Goal: Check status: Check status

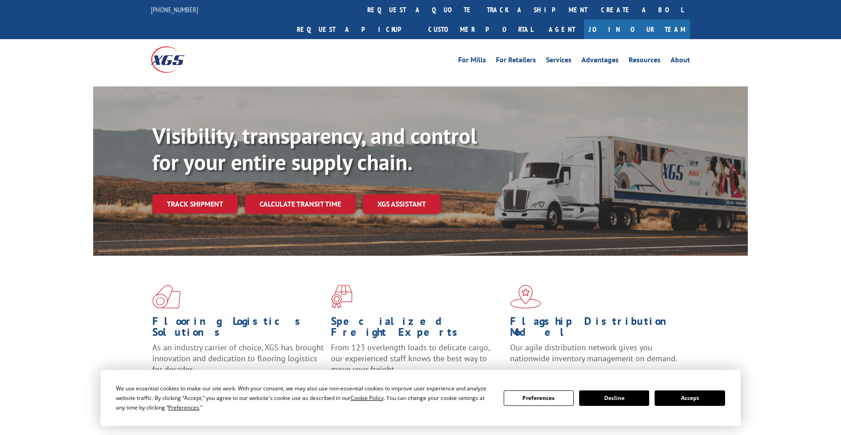
click at [194, 194] on div "Visibility, transparency, and control for your entire supply chain. Track shipm…" at bounding box center [450, 186] width 596 height 127
click at [193, 194] on link "Track shipment" at bounding box center [194, 203] width 85 height 19
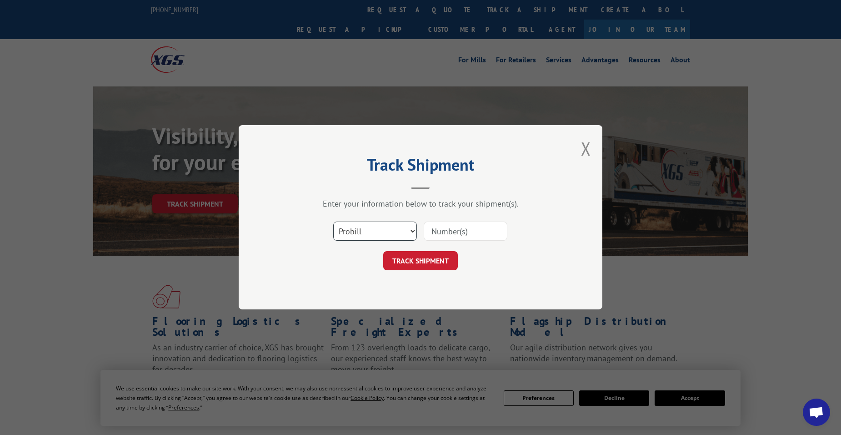
click at [413, 232] on select "Select category... Probill BOL PO" at bounding box center [375, 231] width 84 height 19
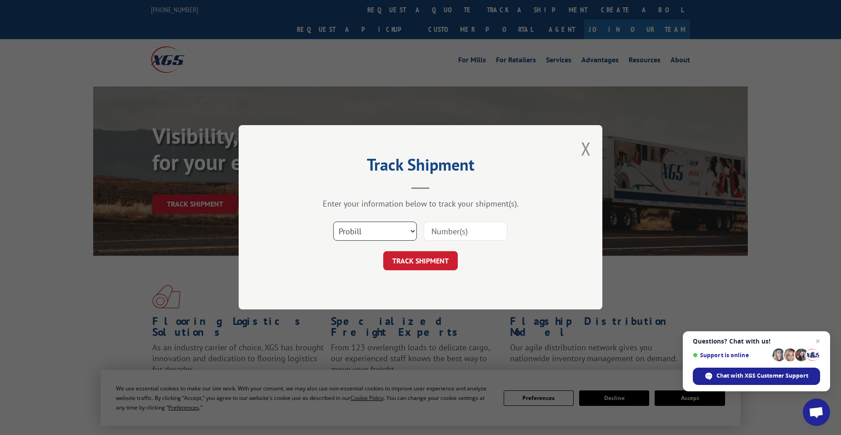
select select "bol"
click at [333, 222] on select "Select category... Probill BOL PO" at bounding box center [375, 231] width 84 height 19
click at [444, 230] on input at bounding box center [466, 231] width 84 height 19
type input "5495376"
click at [407, 259] on button "TRACK SHIPMENT" at bounding box center [420, 260] width 75 height 19
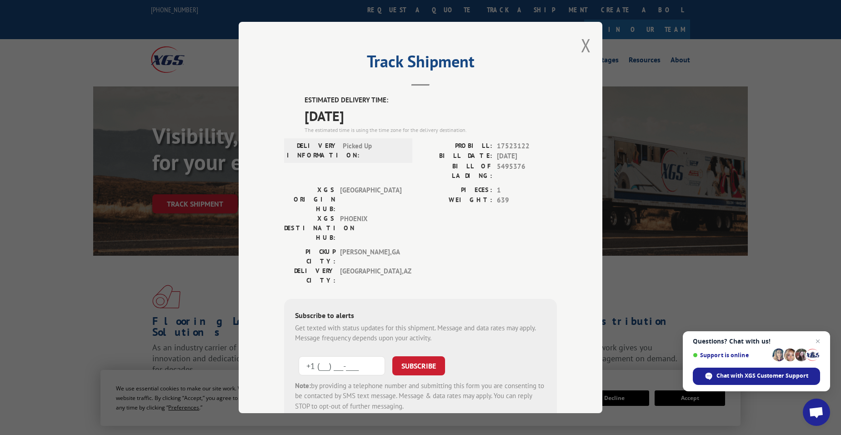
click at [339, 356] on input "+1 (___) ___-____" at bounding box center [342, 365] width 86 height 19
type input "[PHONE_NUMBER]"
click at [417, 356] on button "SUBSCRIBE" at bounding box center [418, 365] width 53 height 19
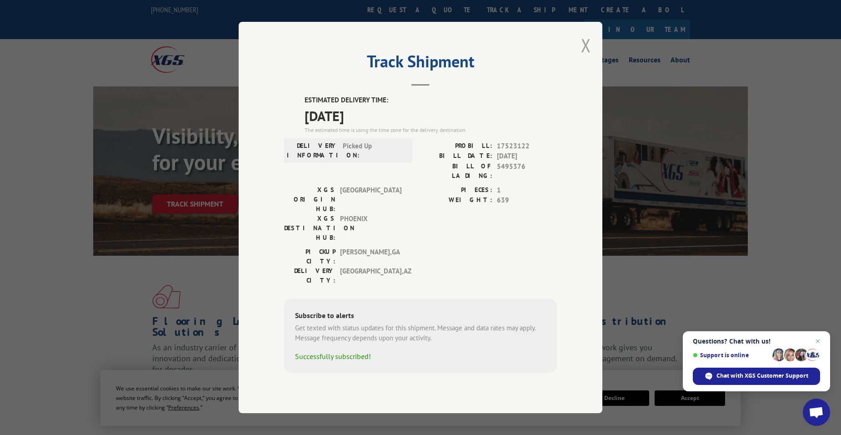
click at [585, 57] on button "Close modal" at bounding box center [586, 45] width 10 height 24
